Goal: Task Accomplishment & Management: Manage account settings

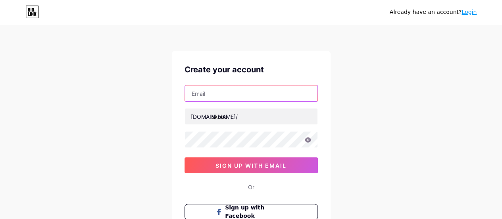
drag, startPoint x: 0, startPoint y: 0, endPoint x: 244, endPoint y: 91, distance: 260.0
click at [244, 91] on input "text" at bounding box center [251, 93] width 133 height 16
type input "[EMAIL_ADDRESS][DOMAIN_NAME]"
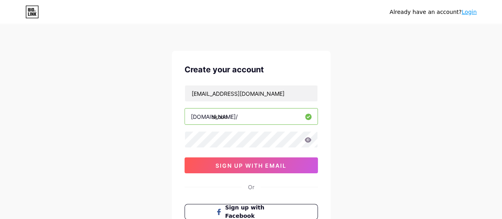
click at [314, 108] on input "skoon" at bounding box center [251, 116] width 133 height 16
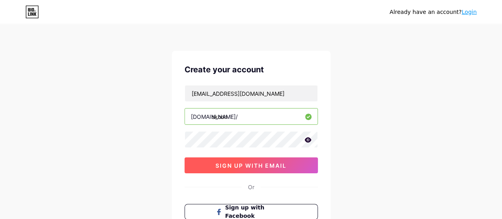
click at [267, 166] on span "sign up with email" at bounding box center [251, 165] width 71 height 7
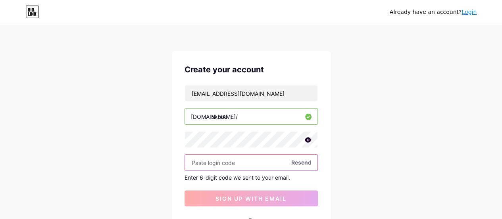
paste input "225663"
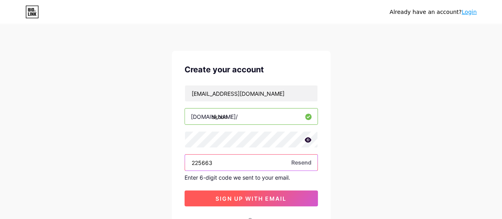
type input "225663"
click at [271, 198] on span "sign up with email" at bounding box center [251, 198] width 71 height 7
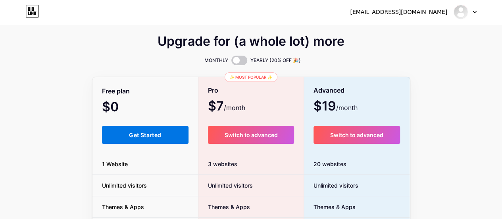
click at [156, 135] on span "Get Started" at bounding box center [145, 134] width 32 height 7
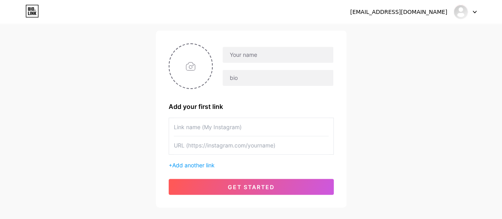
scroll to position [54, 0]
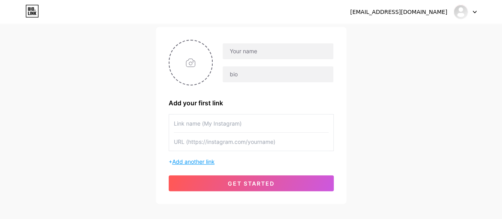
click at [195, 161] on span "Add another link" at bounding box center [193, 161] width 42 height 7
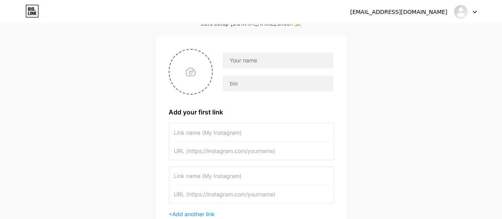
scroll to position [40, 0]
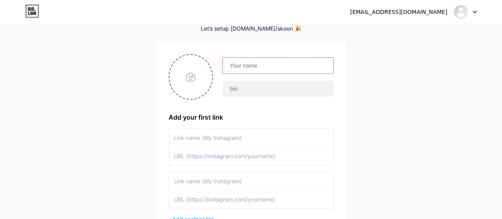
click at [253, 66] on input "text" at bounding box center [278, 66] width 110 height 16
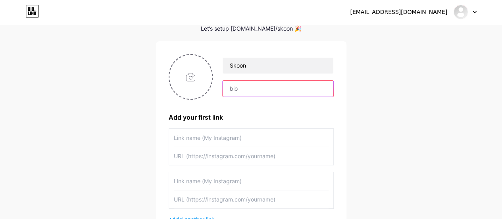
click at [245, 88] on input "text" at bounding box center [278, 89] width 110 height 16
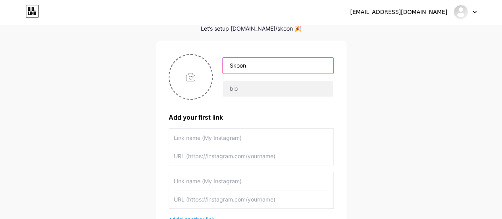
click at [243, 66] on input "Skoon" at bounding box center [278, 66] width 110 height 16
type input "Sukoon"
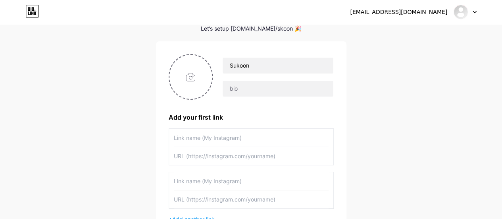
click at [470, 13] on div at bounding box center [465, 12] width 23 height 14
click at [418, 35] on link "Dashboard" at bounding box center [427, 32] width 98 height 21
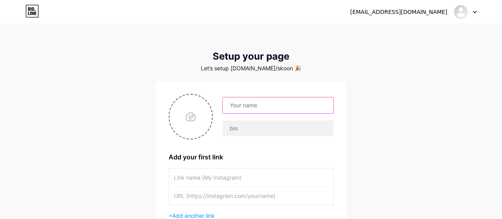
click at [246, 107] on input "text" at bounding box center [278, 105] width 110 height 16
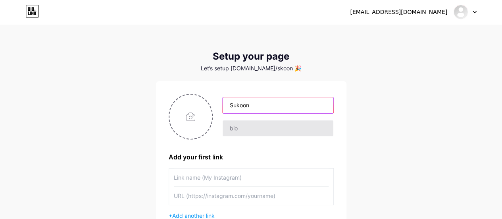
type input "Sukoon"
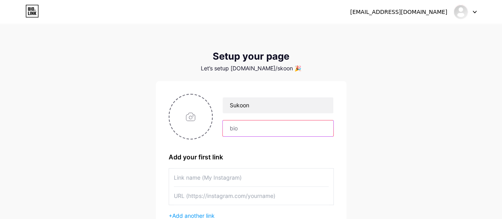
click at [247, 131] on input "text" at bounding box center [278, 128] width 110 height 16
paste input "Sukoon — your serene space in every prayer"
click at [239, 127] on input "Sukoon — your serene space in every prayer" at bounding box center [278, 128] width 110 height 16
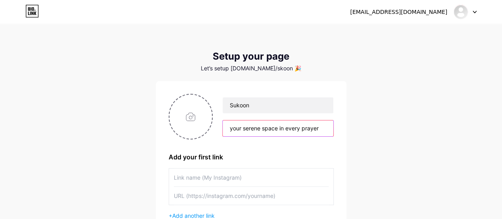
click at [232, 128] on input "your serene space in every prayer" at bounding box center [278, 128] width 110 height 16
click at [276, 127] on input "Your serene space in every prayer" at bounding box center [278, 128] width 110 height 16
type input "Your serene space in every prayer"
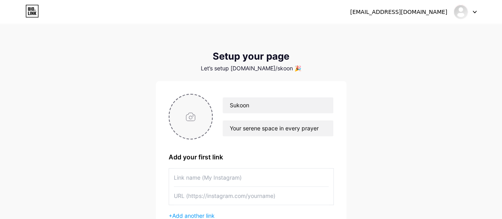
click at [195, 116] on input "file" at bounding box center [191, 116] width 43 height 44
type input "C:\fakepath\Serene Harmony in Earthy Tones.png"
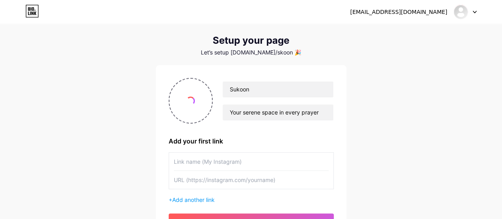
scroll to position [17, 0]
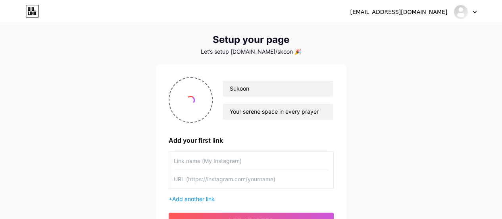
click at [232, 159] on input "text" at bounding box center [251, 161] width 155 height 18
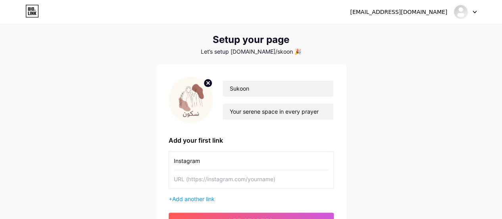
type input "Instagram"
click at [239, 179] on input "text" at bounding box center [251, 179] width 155 height 18
paste input "[URL][DOMAIN_NAME]"
type input "[URL][DOMAIN_NAME]"
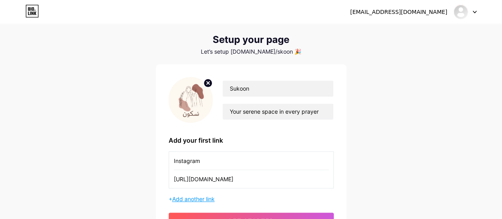
click at [187, 197] on span "Add another link" at bounding box center [193, 198] width 42 height 7
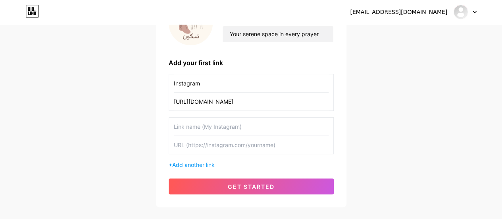
scroll to position [95, 0]
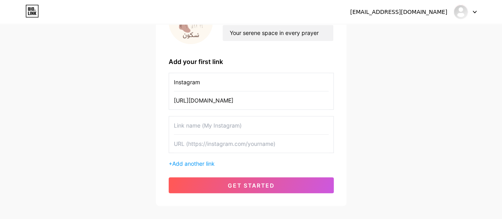
click at [217, 128] on input "text" at bounding box center [251, 125] width 155 height 18
type input "TikTok"
click at [223, 147] on input "text" at bounding box center [251, 144] width 155 height 18
paste input "[URL][DOMAIN_NAME]"
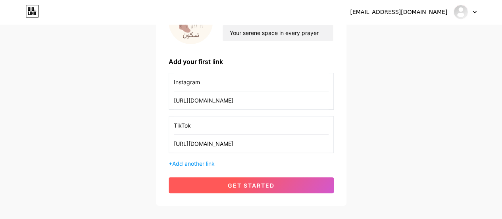
type input "[URL][DOMAIN_NAME]"
click at [251, 183] on span "get started" at bounding box center [251, 185] width 47 height 7
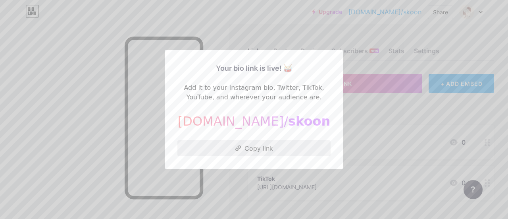
click at [258, 146] on button "Copy link" at bounding box center [253, 148] width 153 height 16
click at [271, 151] on button "Copy link" at bounding box center [253, 148] width 153 height 16
click at [276, 12] on div at bounding box center [254, 109] width 508 height 219
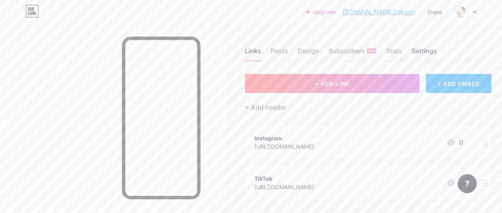
click at [428, 48] on div "Settings" at bounding box center [423, 53] width 25 height 14
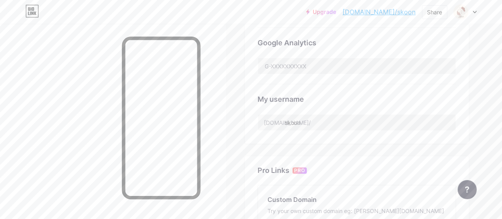
scroll to position [262, 0]
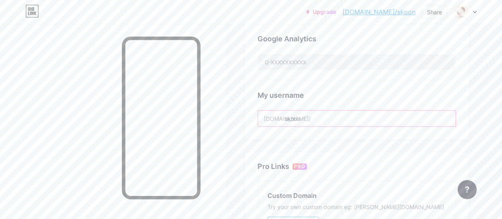
click at [328, 119] on input "skoon" at bounding box center [357, 118] width 198 height 16
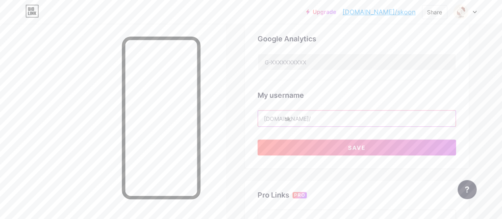
type input "s"
type input "u"
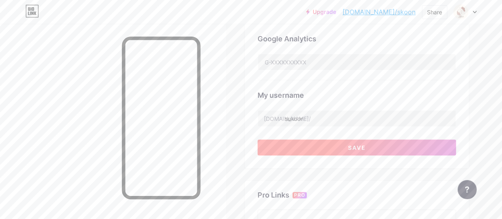
click at [332, 143] on button "Save" at bounding box center [357, 147] width 199 height 16
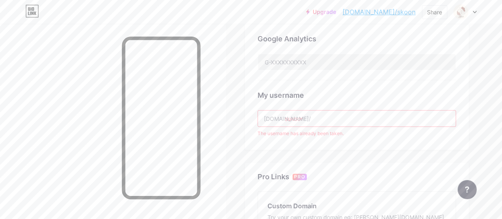
click at [318, 121] on input "sukoon" at bounding box center [357, 118] width 198 height 16
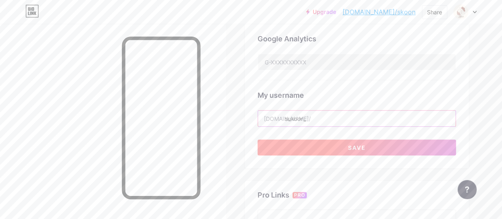
type input "sukoon_"
click at [328, 143] on button "Save" at bounding box center [357, 147] width 199 height 16
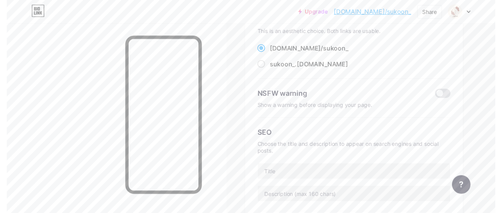
scroll to position [0, 0]
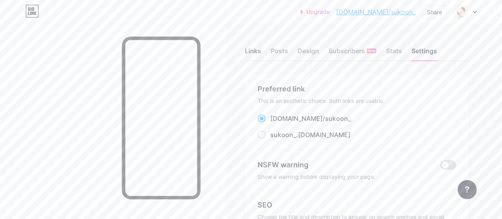
click at [253, 52] on div "Links" at bounding box center [253, 53] width 16 height 14
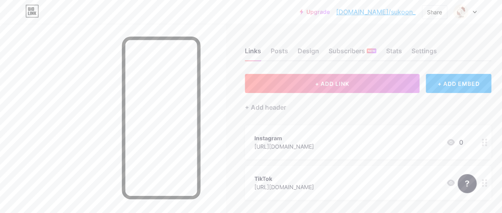
click at [397, 11] on link "[DOMAIN_NAME]/sukoon_" at bounding box center [375, 12] width 79 height 10
click at [282, 51] on div "Posts" at bounding box center [279, 53] width 17 height 14
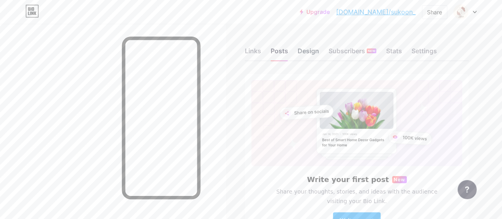
click at [309, 52] on div "Design" at bounding box center [308, 53] width 21 height 14
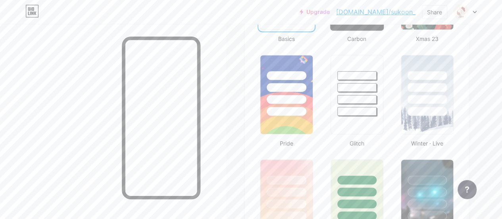
scroll to position [287, 0]
click at [357, 94] on div at bounding box center [357, 98] width 40 height 9
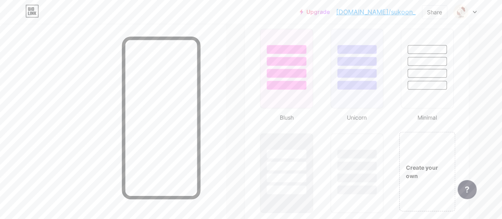
scroll to position [836, 0]
click at [291, 86] on div at bounding box center [286, 84] width 40 height 9
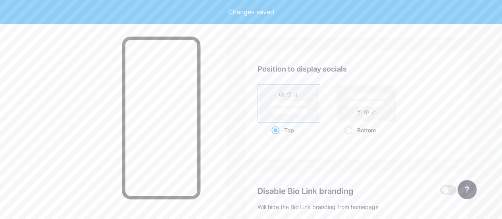
scroll to position [1037, 0]
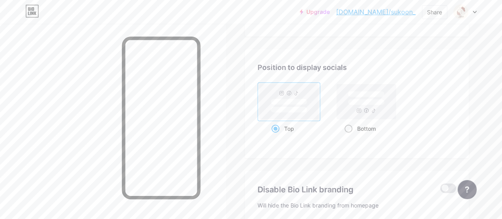
click at [357, 107] on rect at bounding box center [366, 101] width 59 height 35
click at [350, 136] on input "Bottom" at bounding box center [347, 138] width 5 height 5
radio input "true"
click at [287, 108] on rect at bounding box center [289, 110] width 37 height 6
click at [277, 136] on input "Top" at bounding box center [274, 138] width 5 height 5
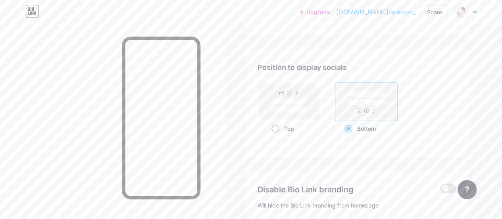
radio input "true"
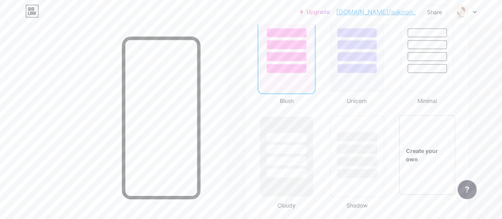
scroll to position [849, 0]
click at [426, 119] on div "Create your own" at bounding box center [428, 157] width 58 height 82
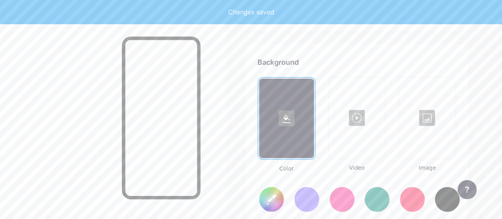
scroll to position [1054, 0]
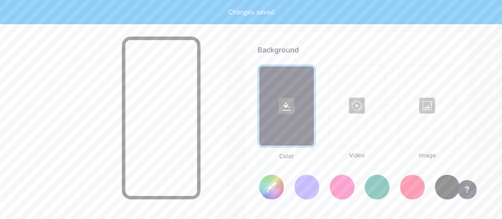
type input "#ffffff"
type input "#000000"
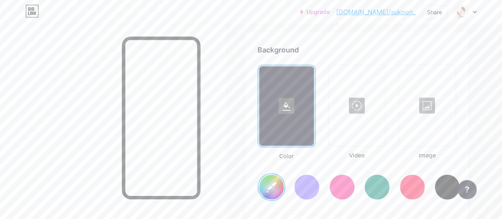
click at [342, 185] on div at bounding box center [342, 186] width 25 height 25
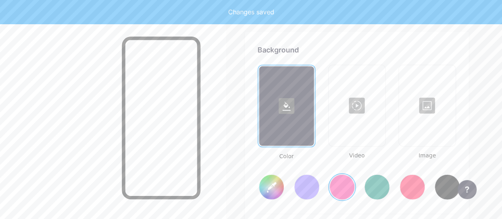
type input "#ff2e96"
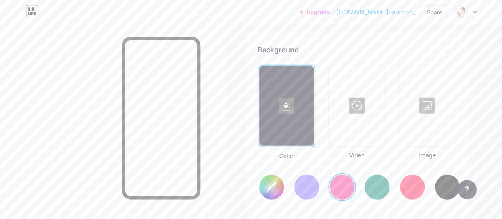
click at [370, 125] on div at bounding box center [357, 105] width 55 height 79
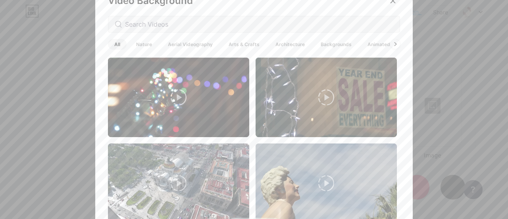
click at [454, 41] on div at bounding box center [254, 109] width 508 height 219
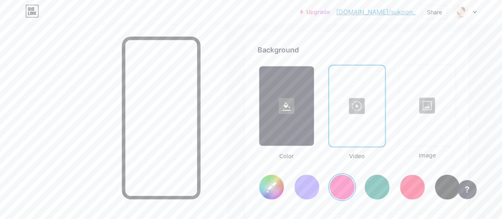
click at [437, 118] on div at bounding box center [427, 105] width 55 height 79
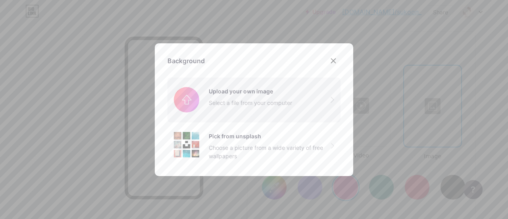
click at [280, 93] on input "file" at bounding box center [254, 99] width 173 height 44
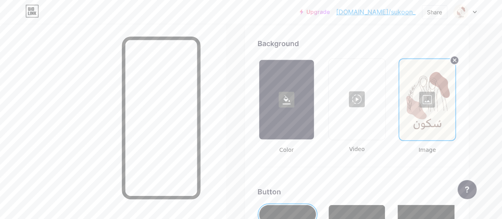
scroll to position [1059, 0]
click at [426, 99] on div at bounding box center [427, 100] width 54 height 79
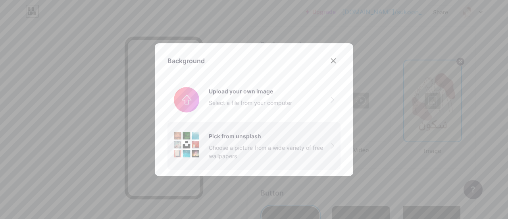
click at [283, 135] on div "Pick from unsplash" at bounding box center [270, 136] width 122 height 8
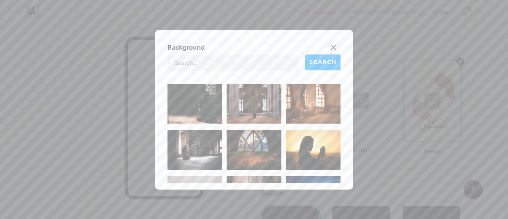
click at [331, 44] on icon at bounding box center [333, 47] width 6 height 6
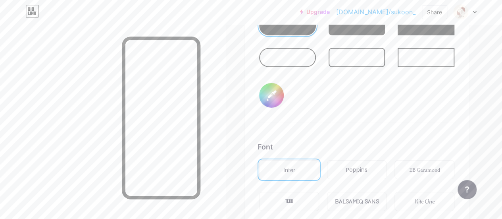
scroll to position [1251, 0]
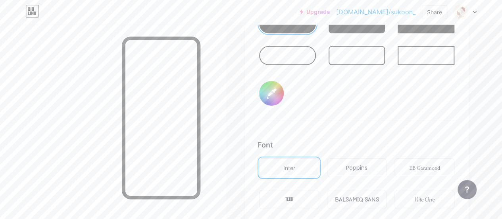
click at [285, 64] on div at bounding box center [287, 55] width 57 height 19
click at [288, 62] on div at bounding box center [287, 55] width 57 height 19
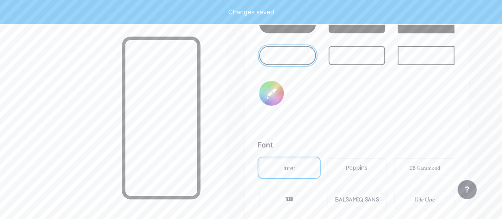
scroll to position [1286, 0]
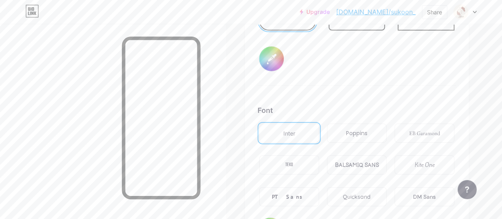
click at [358, 136] on div "Poppins" at bounding box center [356, 133] width 21 height 8
click at [355, 162] on div "BALSAMIQ SANS" at bounding box center [357, 165] width 44 height 8
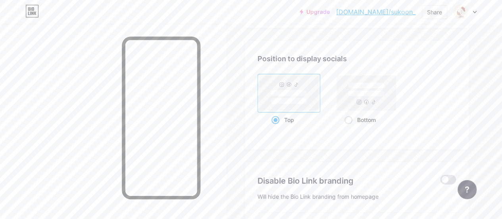
scroll to position [1516, 0]
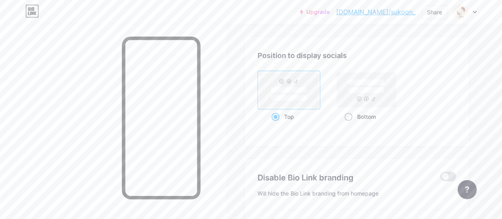
click at [362, 92] on rect at bounding box center [366, 90] width 37 height 6
click at [350, 124] on input "Bottom" at bounding box center [347, 126] width 5 height 5
radio input "true"
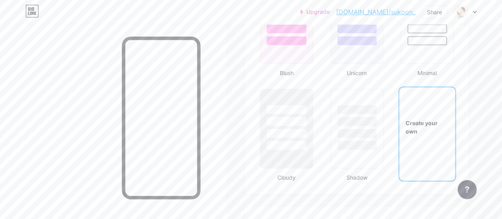
scroll to position [892, 0]
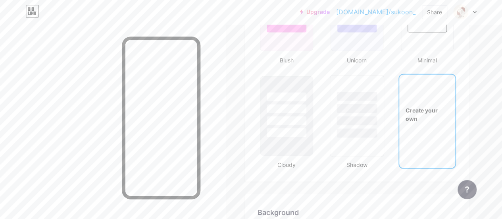
click at [353, 143] on div at bounding box center [357, 116] width 54 height 82
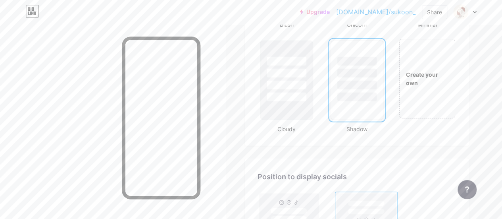
scroll to position [927, 0]
click at [422, 89] on div "Create your own" at bounding box center [428, 79] width 58 height 82
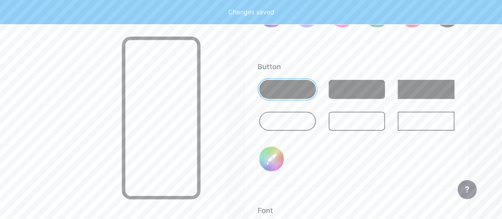
type input "#ffffff"
type input "#000000"
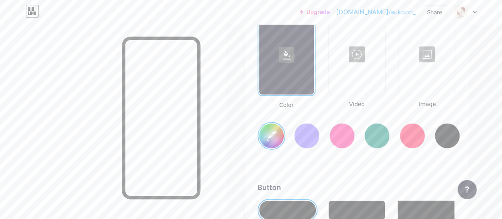
scroll to position [1107, 0]
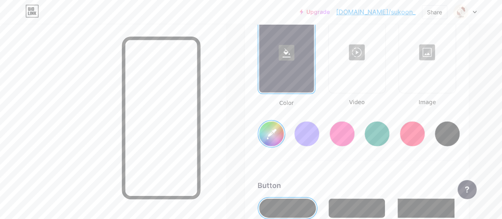
click at [426, 66] on div at bounding box center [427, 52] width 55 height 79
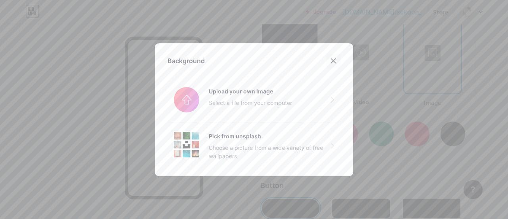
click at [332, 58] on icon at bounding box center [333, 61] width 6 height 6
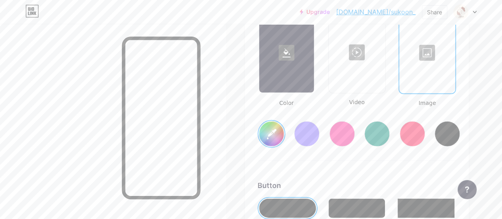
click at [435, 66] on div at bounding box center [427, 52] width 54 height 79
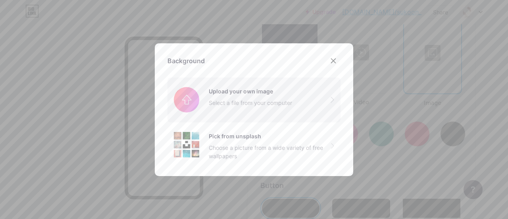
click at [217, 111] on input "file" at bounding box center [254, 99] width 173 height 44
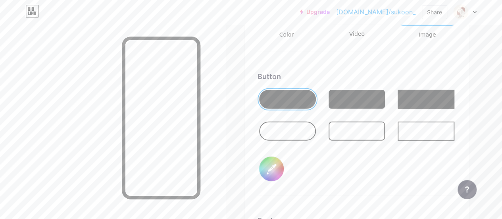
scroll to position [1183, 0]
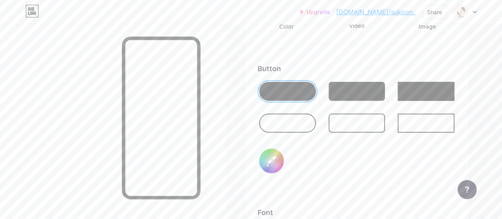
click at [285, 120] on div at bounding box center [287, 123] width 57 height 19
click at [275, 157] on input "#000000" at bounding box center [271, 160] width 25 height 25
click at [280, 162] on input "#000000" at bounding box center [271, 160] width 25 height 25
type input "#a66465"
click at [309, 156] on div "Button #a66465" at bounding box center [357, 125] width 199 height 125
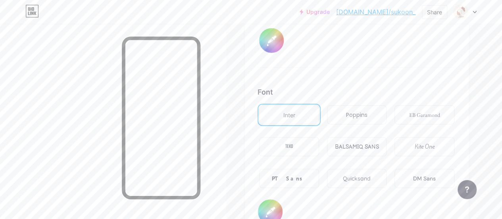
scroll to position [1346, 0]
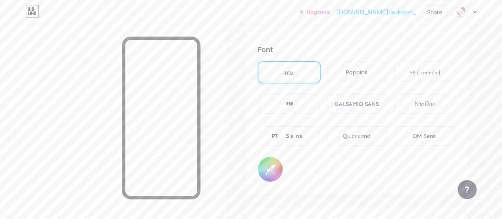
click at [273, 168] on input "#000000" at bounding box center [270, 169] width 25 height 25
click at [276, 168] on input "#ffffff" at bounding box center [270, 169] width 25 height 25
click at [277, 172] on input "#ffffff" at bounding box center [270, 169] width 25 height 25
type input "#000000"
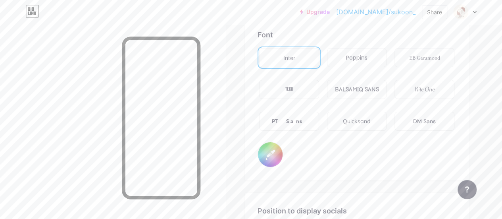
scroll to position [1361, 0]
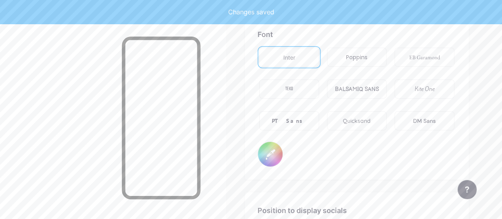
click at [359, 120] on div "Quicksand" at bounding box center [357, 121] width 28 height 8
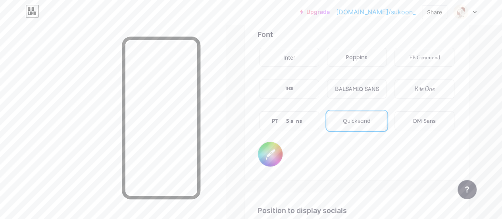
click at [430, 90] on div "Kite One" at bounding box center [425, 89] width 20 height 8
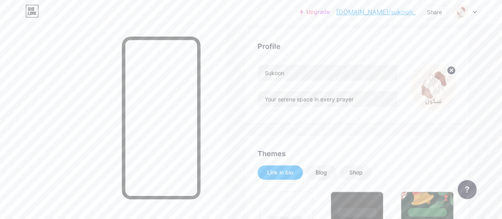
scroll to position [45, 0]
click at [321, 172] on div "Blog" at bounding box center [322, 173] width 12 height 8
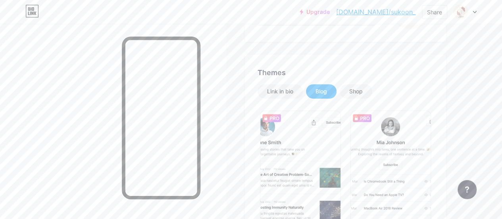
scroll to position [129, 0]
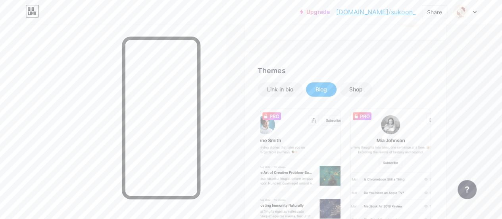
click at [359, 93] on div "Shop" at bounding box center [355, 89] width 13 height 8
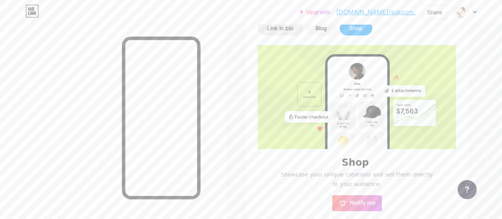
scroll to position [131, 0]
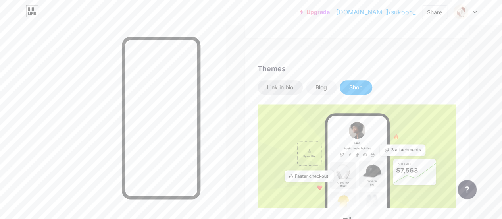
click at [287, 83] on div "Link in bio" at bounding box center [280, 87] width 45 height 14
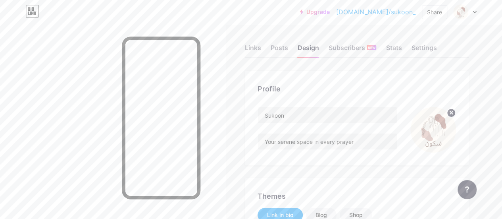
scroll to position [0, 0]
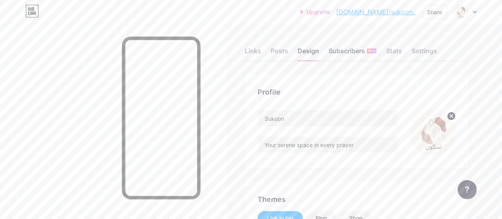
click at [351, 48] on div "Subscribers NEW" at bounding box center [353, 53] width 48 height 14
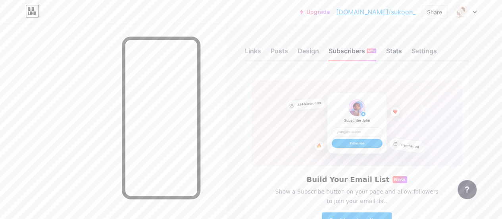
click at [402, 50] on div "Stats" at bounding box center [394, 53] width 16 height 14
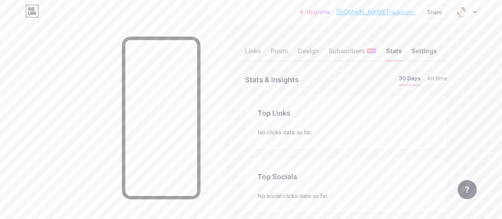
click at [428, 50] on div "Settings" at bounding box center [423, 53] width 25 height 14
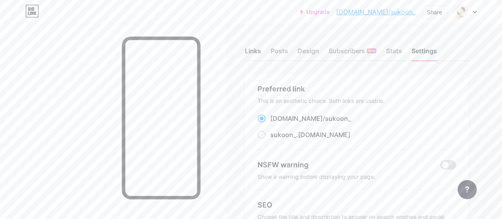
click at [259, 46] on div "Links" at bounding box center [253, 53] width 16 height 14
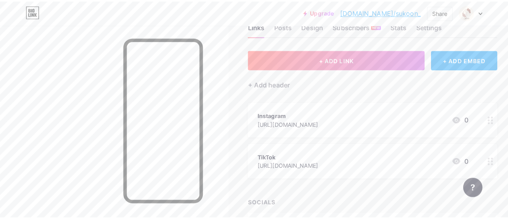
scroll to position [24, 0]
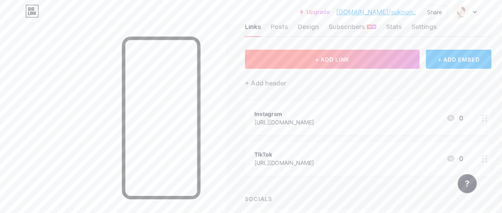
click at [330, 54] on button "+ ADD LINK" at bounding box center [332, 59] width 175 height 19
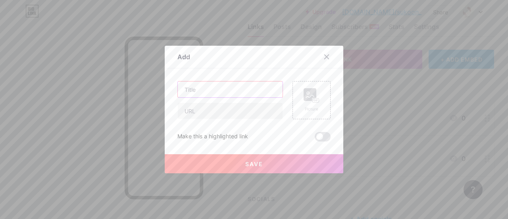
click at [223, 92] on input "text" at bounding box center [230, 89] width 105 height 16
type input "ب"
click at [215, 82] on input "text" at bounding box center [230, 89] width 105 height 16
click at [324, 56] on icon at bounding box center [327, 57] width 6 height 6
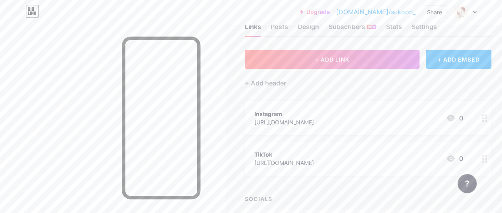
click at [330, 89] on div "+ ADD LINK + ADD EMBED + Add header Instagram [URL][DOMAIN_NAME] 0 TikTok [URL]…" at bounding box center [368, 139] width 247 height 179
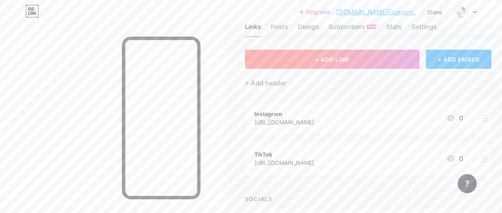
click at [312, 52] on button "+ ADD LINK" at bounding box center [332, 59] width 175 height 19
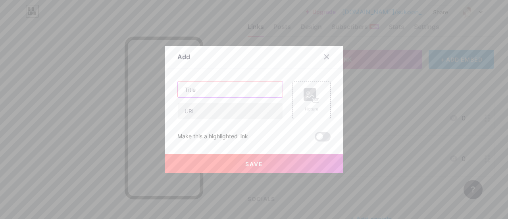
click at [222, 93] on input "text" at bounding box center [230, 89] width 105 height 16
type input "Facebook"
click at [219, 112] on input "text" at bounding box center [230, 111] width 105 height 16
paste input "[URL][DOMAIN_NAME]"
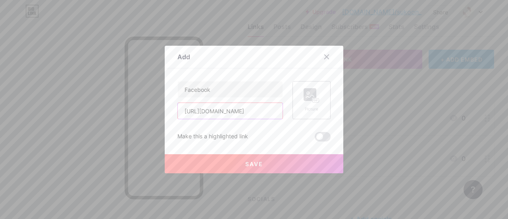
type input "[URL][DOMAIN_NAME]"
click at [313, 98] on rect at bounding box center [316, 100] width 6 height 4
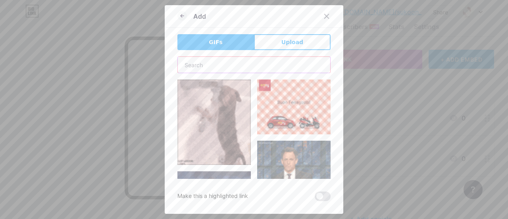
click at [255, 62] on input "text" at bounding box center [254, 65] width 152 height 16
click at [281, 41] on span "Upload" at bounding box center [292, 42] width 22 height 8
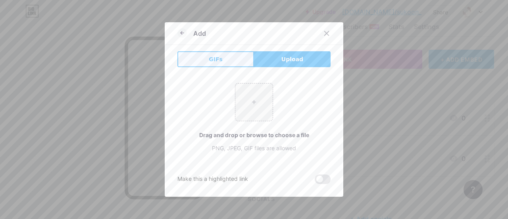
click at [218, 62] on button "GIFs" at bounding box center [215, 59] width 77 height 16
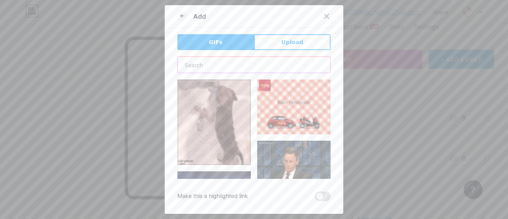
click at [217, 71] on input "text" at bounding box center [254, 65] width 152 height 16
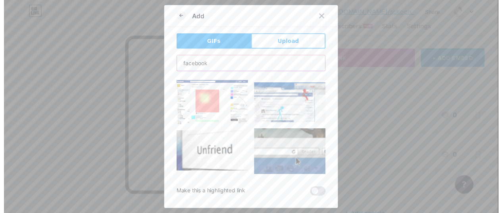
scroll to position [717, 0]
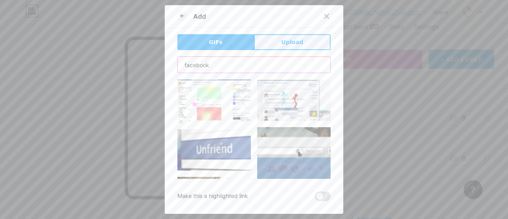
type input "facebook"
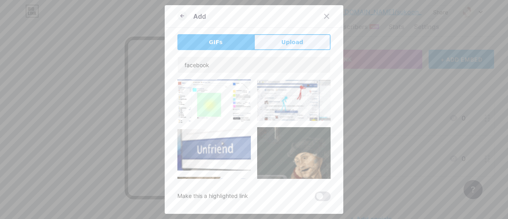
click at [275, 43] on button "Upload" at bounding box center [292, 42] width 77 height 16
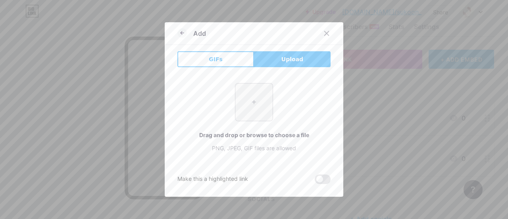
click at [252, 109] on input "file" at bounding box center [253, 101] width 37 height 37
type input "C:\fakepath\facebook logo png.jpg"
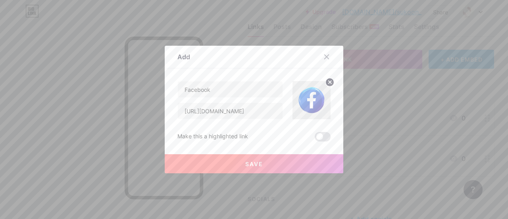
click at [256, 170] on button "Save" at bounding box center [254, 163] width 179 height 19
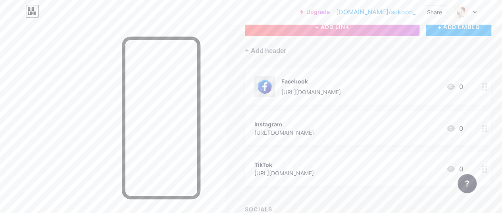
scroll to position [0, 0]
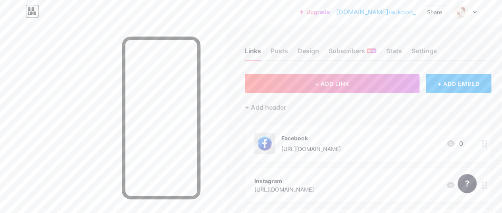
click at [388, 13] on link "[DOMAIN_NAME]/sukoon_" at bounding box center [375, 12] width 79 height 10
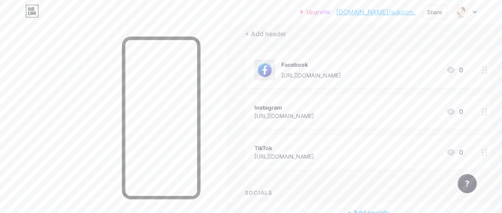
scroll to position [75, 0]
click at [314, 110] on div "[URL][DOMAIN_NAME]" at bounding box center [284, 114] width 60 height 8
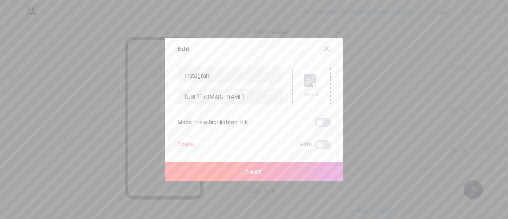
click at [305, 93] on div "Picture" at bounding box center [312, 95] width 16 height 6
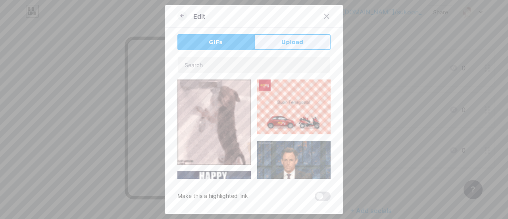
click at [293, 46] on span "Upload" at bounding box center [292, 42] width 22 height 8
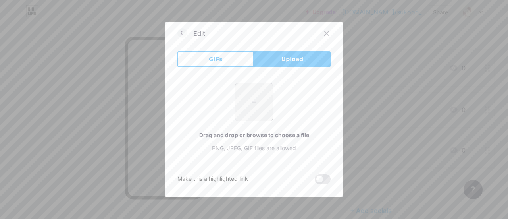
click at [249, 110] on input "file" at bounding box center [253, 101] width 37 height 37
type input "C:\fakepath\Download premium png of Instagram icon for social media in 3D desig…"
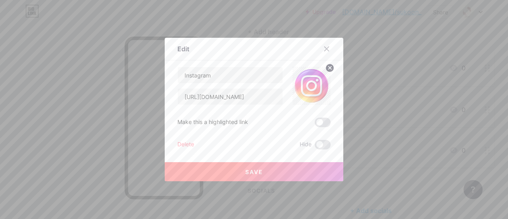
click at [261, 172] on button "Save" at bounding box center [254, 171] width 179 height 19
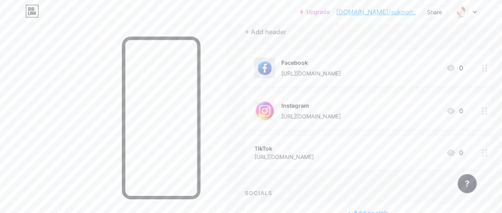
click at [298, 152] on div "[URL][DOMAIN_NAME]" at bounding box center [284, 156] width 60 height 8
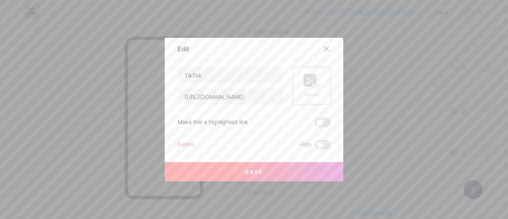
click at [304, 75] on rect at bounding box center [310, 80] width 13 height 13
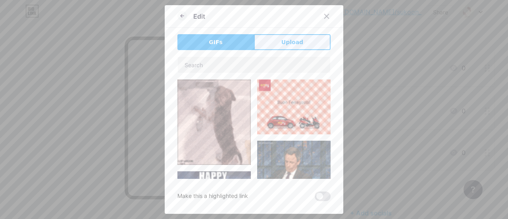
click at [290, 40] on span "Upload" at bounding box center [292, 42] width 22 height 8
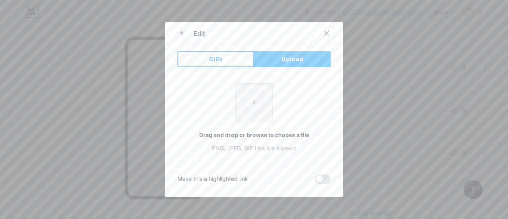
click at [258, 88] on input "file" at bounding box center [253, 101] width 37 height 37
type input "C:\fakepath\download (2).jpg"
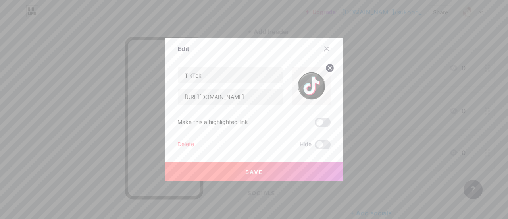
click at [246, 173] on span "Save" at bounding box center [254, 171] width 18 height 7
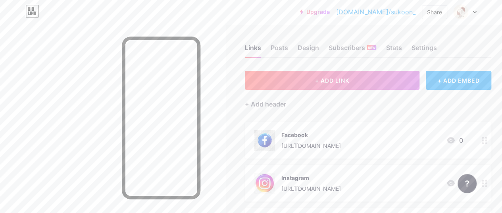
scroll to position [0, 0]
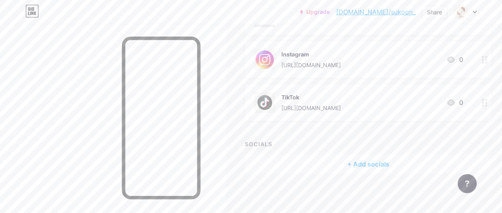
click at [359, 160] on div "+ Add socials" at bounding box center [368, 163] width 247 height 19
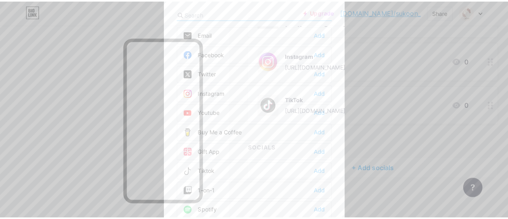
scroll to position [121, 0]
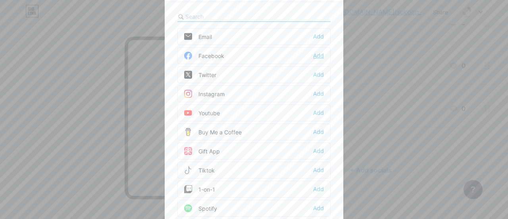
click at [318, 54] on div "Add" at bounding box center [318, 56] width 11 height 8
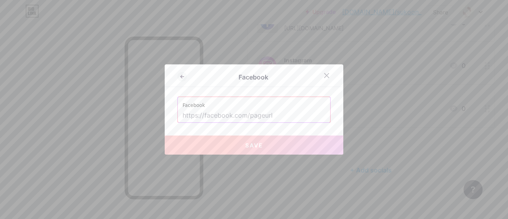
click at [262, 113] on input "text" at bounding box center [254, 115] width 143 height 13
paste input "[URL][DOMAIN_NAME]"
type input "[URL][DOMAIN_NAME]"
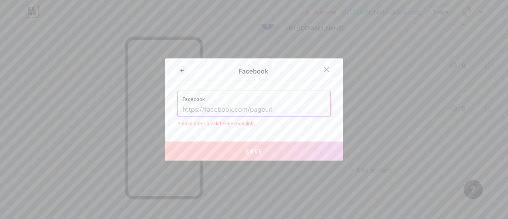
paste input "[URL][DOMAIN_NAME]"
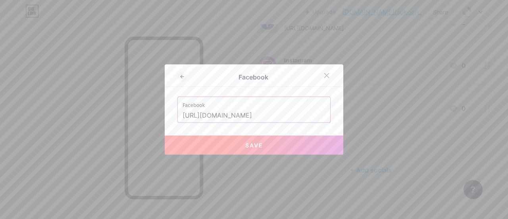
type input "[URL][DOMAIN_NAME]"
click at [283, 144] on button "Save" at bounding box center [254, 144] width 179 height 19
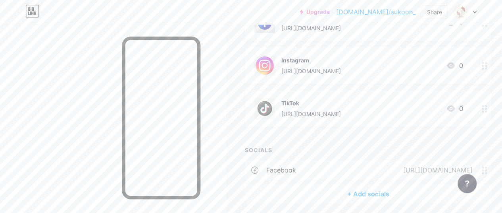
scroll to position [150, 0]
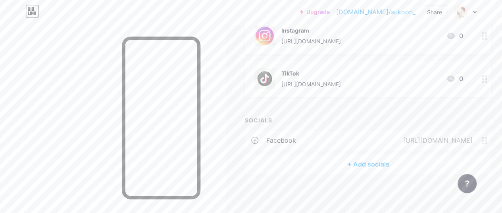
click at [487, 139] on circle at bounding box center [486, 140] width 2 height 2
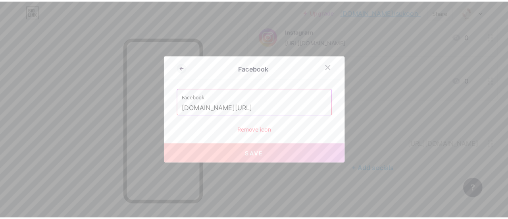
scroll to position [145, 0]
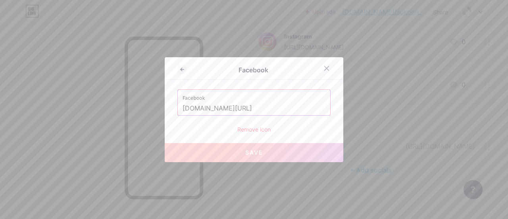
click at [255, 128] on div "Remove icon" at bounding box center [253, 129] width 153 height 8
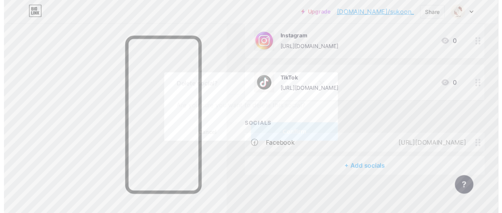
scroll to position [150, 0]
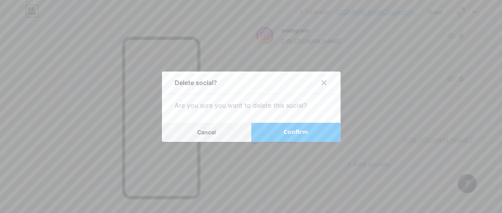
click at [282, 135] on button "Confirm" at bounding box center [295, 132] width 89 height 19
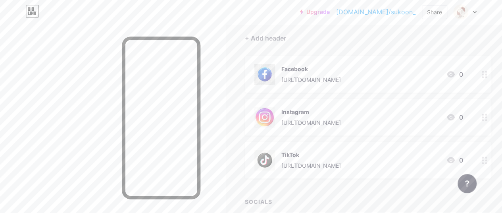
scroll to position [69, 0]
click at [267, 73] on img at bounding box center [264, 74] width 21 height 21
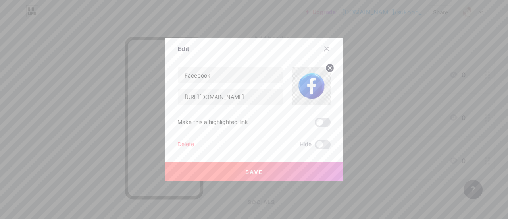
click at [280, 17] on div at bounding box center [254, 109] width 508 height 219
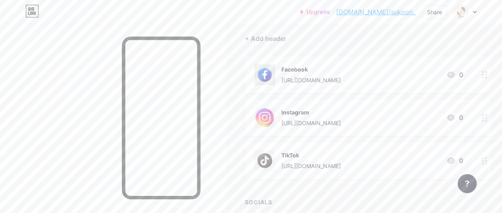
click at [385, 12] on link "[DOMAIN_NAME]/sukoon_" at bounding box center [375, 12] width 79 height 10
click at [476, 70] on div "Facebook [URL][DOMAIN_NAME] 0" at bounding box center [368, 74] width 247 height 37
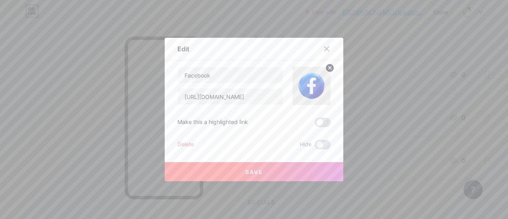
click at [326, 66] on circle at bounding box center [330, 68] width 9 height 9
click at [277, 167] on button "Save" at bounding box center [254, 171] width 179 height 19
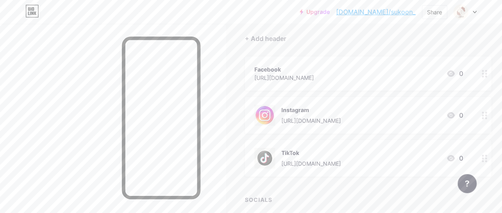
click at [271, 110] on img at bounding box center [264, 115] width 21 height 21
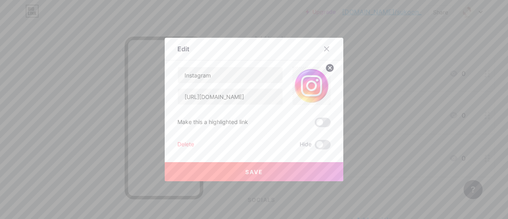
click at [327, 71] on circle at bounding box center [330, 68] width 9 height 9
click at [269, 172] on button "Save" at bounding box center [254, 171] width 179 height 19
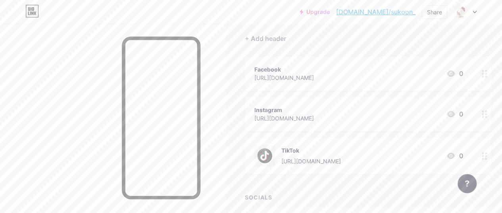
click at [262, 152] on img at bounding box center [264, 155] width 21 height 21
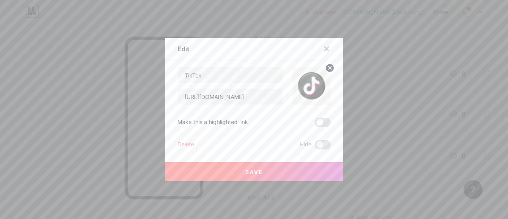
click at [326, 71] on circle at bounding box center [330, 68] width 9 height 9
click at [269, 172] on button "Save" at bounding box center [254, 171] width 179 height 19
